Goal: Download file/media

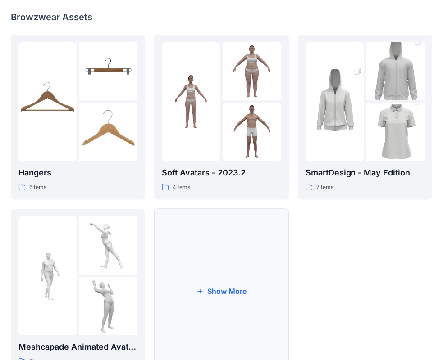
scroll to position [223, 0]
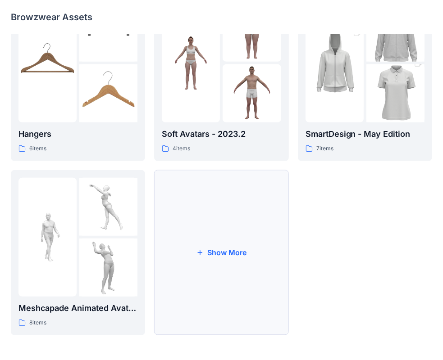
click at [226, 253] on button "Show More" at bounding box center [221, 252] width 134 height 165
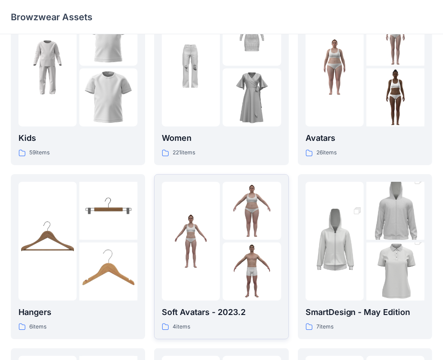
scroll to position [0, 0]
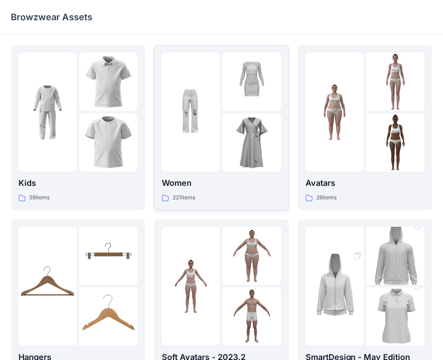
click at [193, 186] on p "Women" at bounding box center [221, 183] width 119 height 13
click at [200, 156] on div at bounding box center [191, 112] width 58 height 119
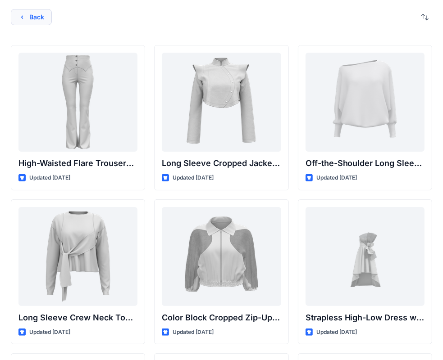
click at [31, 19] on button "Back" at bounding box center [31, 17] width 41 height 16
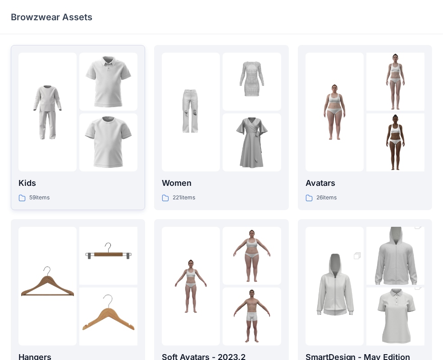
click at [67, 177] on p "Kids" at bounding box center [77, 183] width 119 height 13
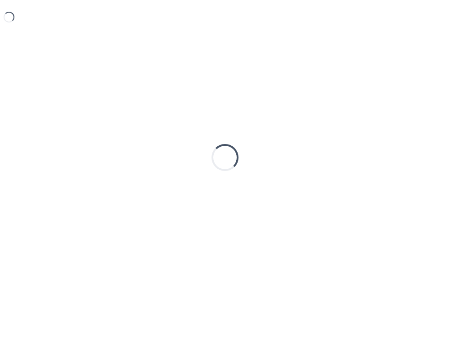
click at [67, 177] on div "Loading..." at bounding box center [225, 157] width 429 height 225
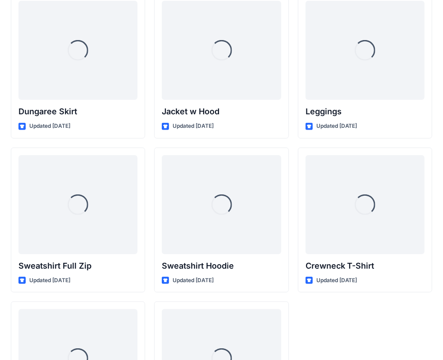
scroll to position [2768, 0]
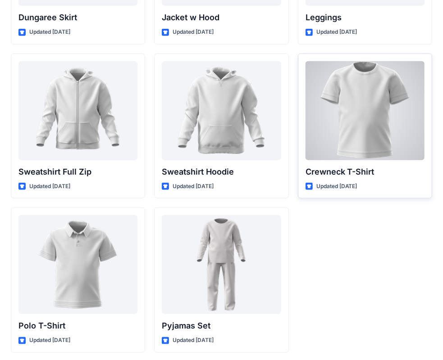
click at [352, 107] on div at bounding box center [364, 110] width 119 height 99
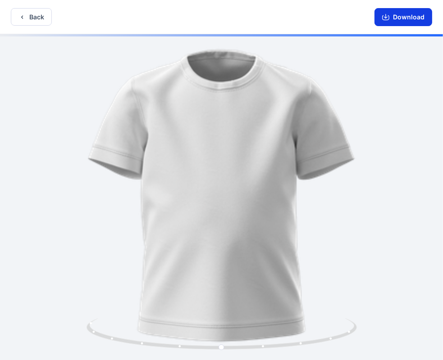
click at [402, 18] on button "Download" at bounding box center [403, 17] width 58 height 18
